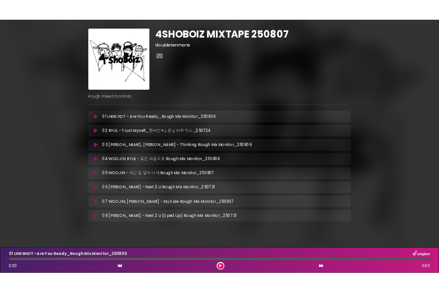
scroll to position [27, 0]
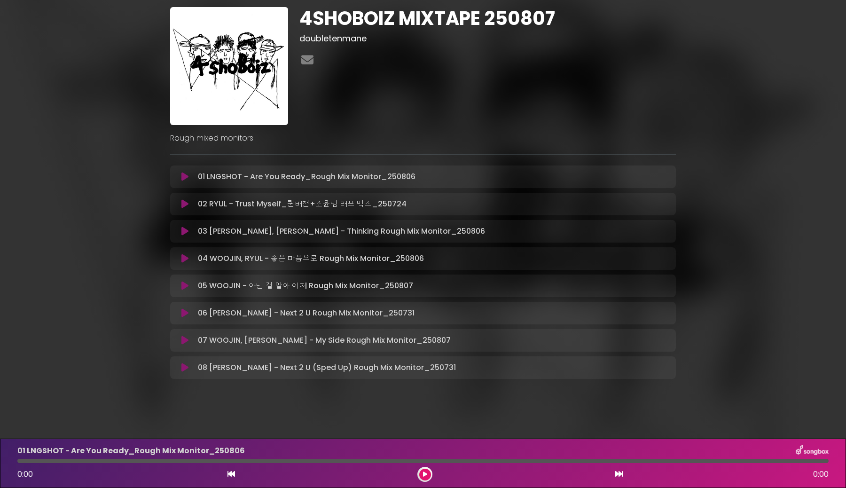
click at [185, 293] on icon at bounding box center [184, 339] width 7 height 9
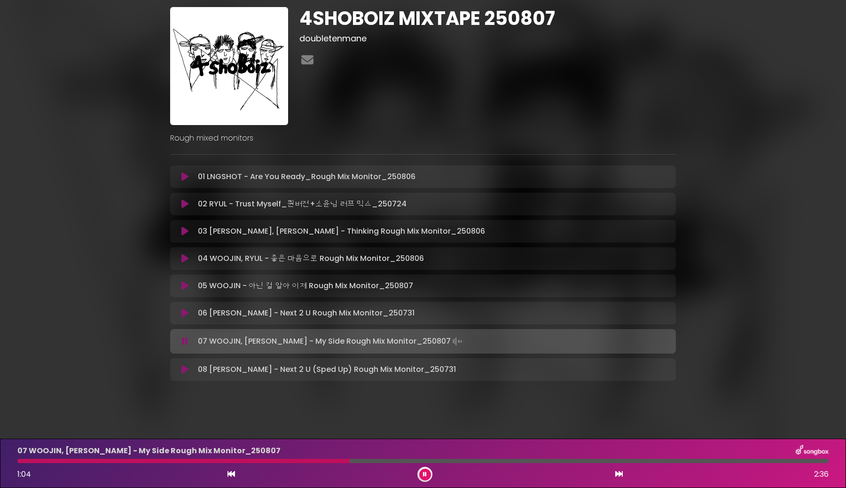
click at [176, 293] on button at bounding box center [185, 340] width 18 height 9
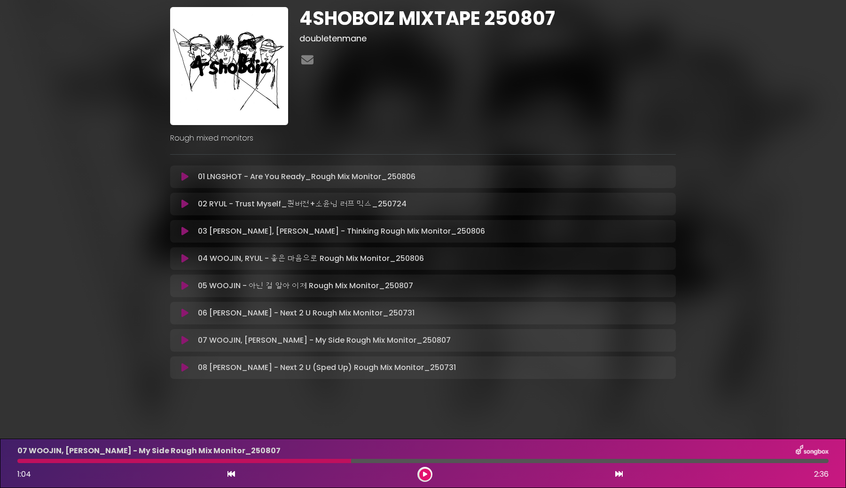
click at [184, 206] on icon at bounding box center [184, 203] width 7 height 9
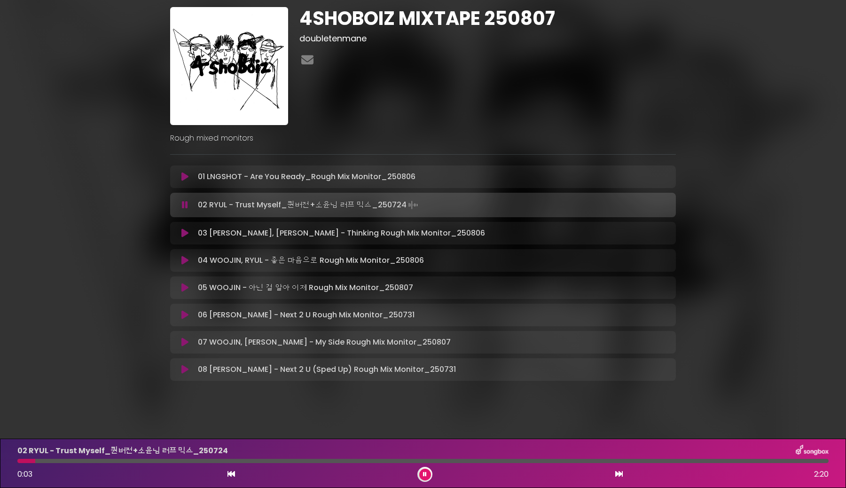
click at [176, 200] on button at bounding box center [185, 204] width 18 height 9
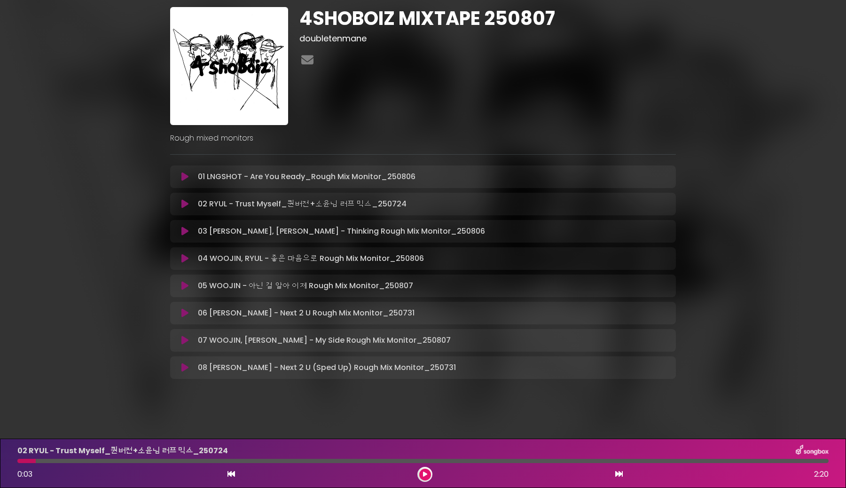
click at [188, 293] on icon at bounding box center [184, 312] width 7 height 9
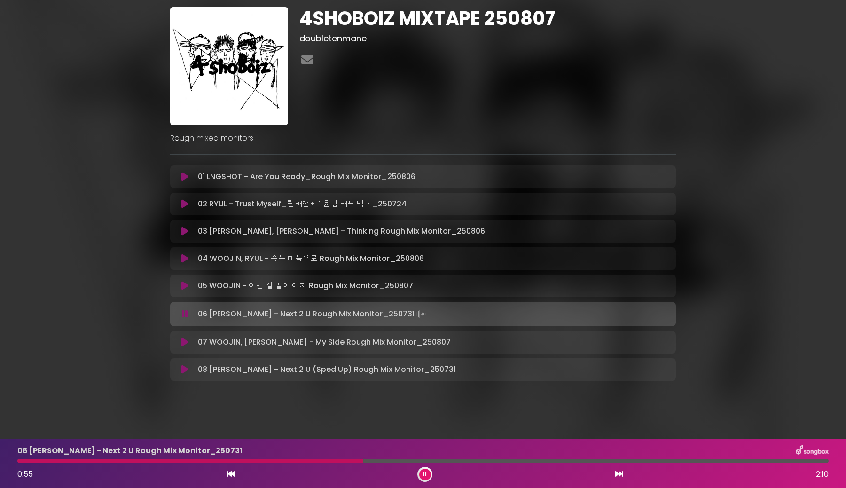
click at [176, 293] on button at bounding box center [185, 313] width 18 height 9
